Goal: Task Accomplishment & Management: Manage account settings

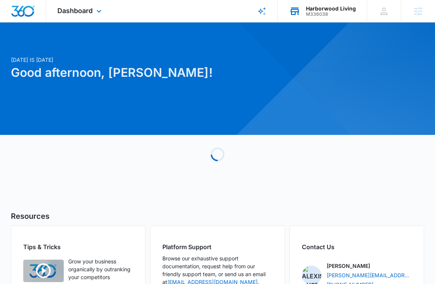
click at [338, 10] on div "Harborwood Living" at bounding box center [331, 9] width 50 height 6
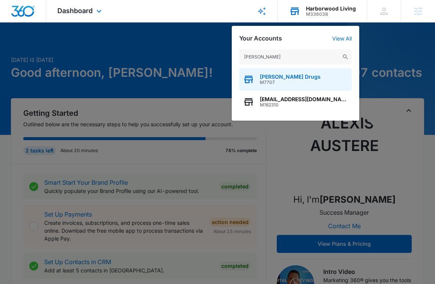
type input "lehan"
click at [309, 86] on div "Lehan Drugs M7707" at bounding box center [295, 79] width 112 height 22
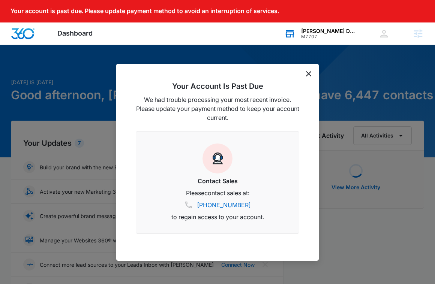
click at [306, 66] on div "Your Account Is Past Due We had trouble processing your most recent invoice. Pl…" at bounding box center [217, 162] width 202 height 197
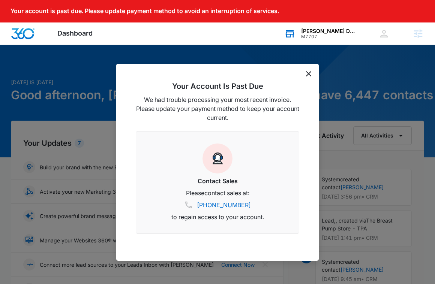
click at [308, 76] on icon "dismiss this dialog" at bounding box center [308, 73] width 5 height 5
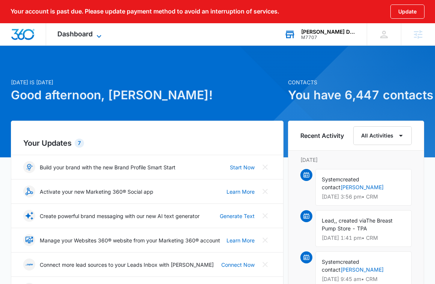
click at [84, 35] on span "Dashboard" at bounding box center [74, 34] width 35 height 8
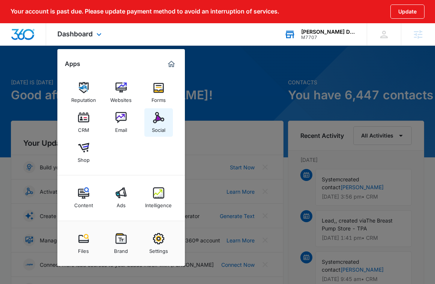
click at [149, 118] on link "Social" at bounding box center [158, 122] width 28 height 28
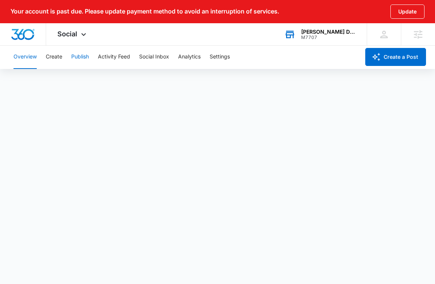
click at [81, 56] on button "Publish" at bounding box center [80, 57] width 18 height 24
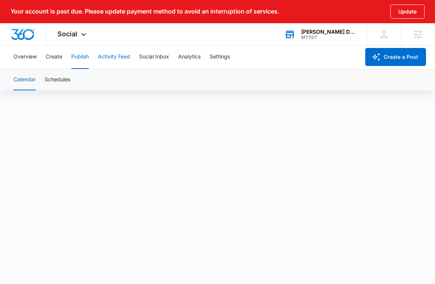
click at [117, 70] on div "Overview Create Publish Activity Feed Social Inbox Analytics Settings Create a …" at bounding box center [217, 67] width 435 height 45
click at [117, 61] on button "Activity Feed" at bounding box center [114, 57] width 32 height 24
click at [61, 87] on button "Direct Messages" at bounding box center [75, 79] width 41 height 21
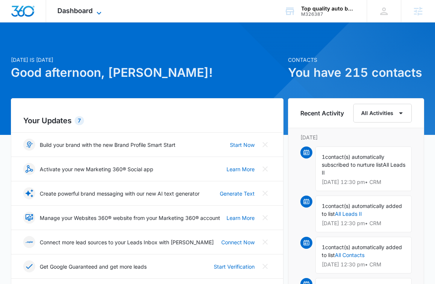
click at [82, 12] on span "Dashboard" at bounding box center [74, 11] width 35 height 8
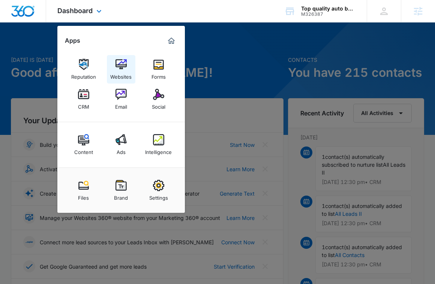
click at [124, 65] on img at bounding box center [120, 64] width 11 height 11
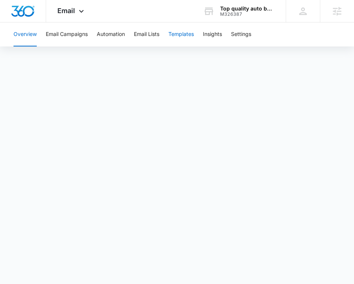
click at [183, 38] on button "Templates" at bounding box center [180, 34] width 25 height 24
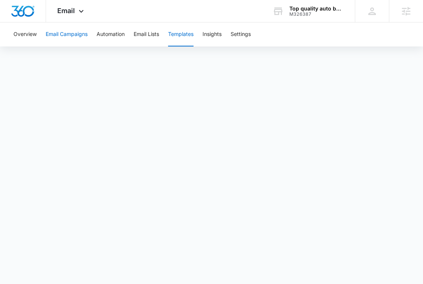
click at [74, 34] on button "Email Campaigns" at bounding box center [67, 34] width 42 height 24
click at [62, 7] on span "Email" at bounding box center [66, 11] width 18 height 8
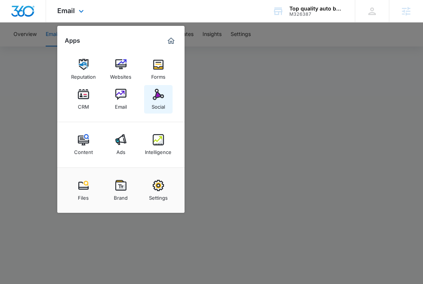
click at [163, 96] on img at bounding box center [158, 94] width 11 height 11
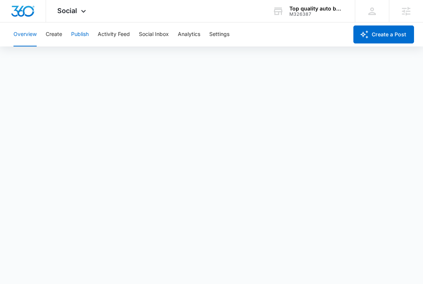
click at [82, 32] on button "Publish" at bounding box center [80, 34] width 18 height 24
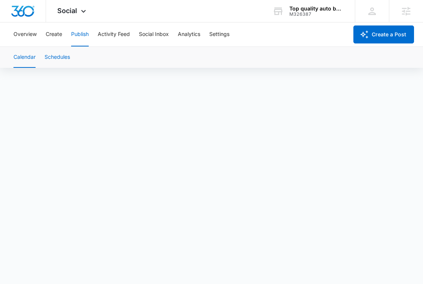
click at [59, 61] on button "Schedules" at bounding box center [57, 57] width 25 height 21
